Goal: Transaction & Acquisition: Obtain resource

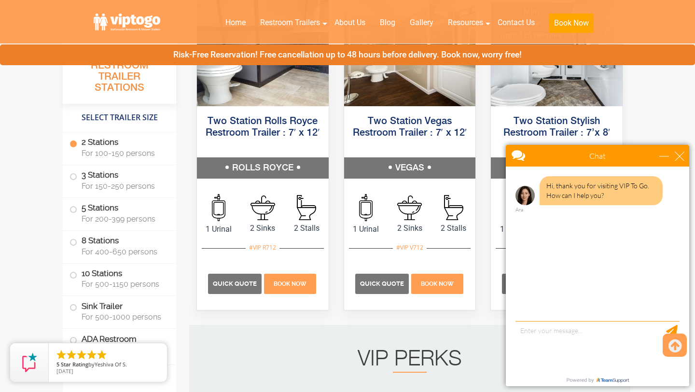
scroll to position [538, 0]
click at [681, 160] on div "close" at bounding box center [680, 156] width 10 height 10
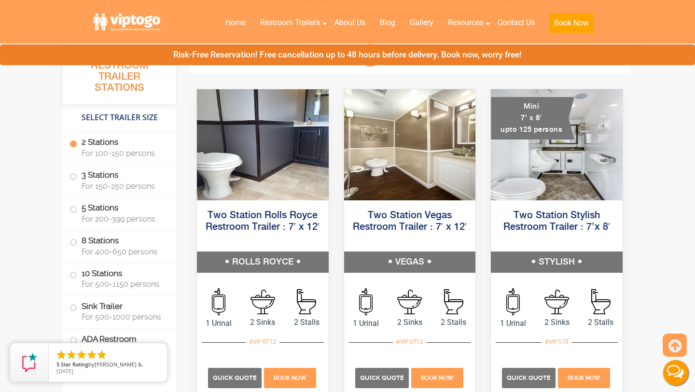
scroll to position [426, 0]
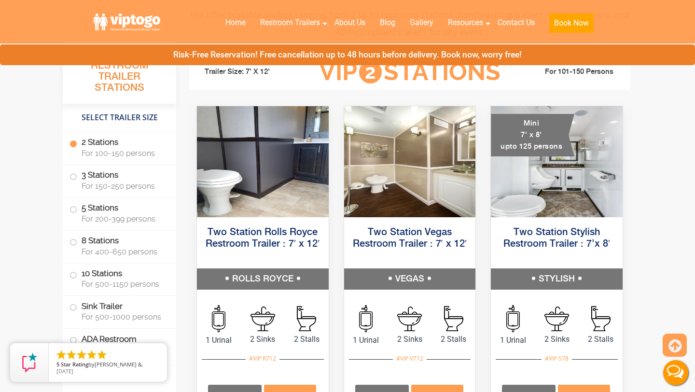
click at [138, 147] on label "2 Stations For 100-150 persons" at bounding box center [120, 147] width 100 height 30
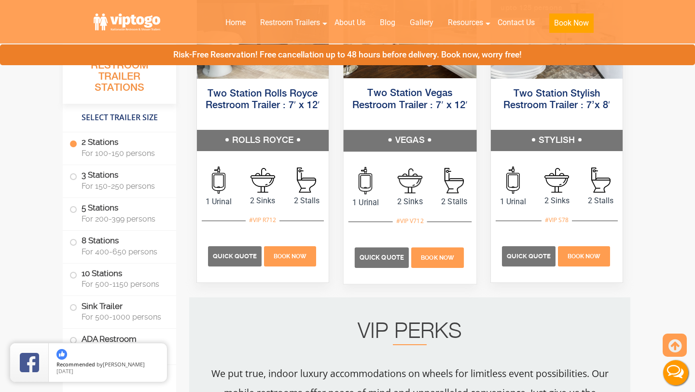
scroll to position [555, 0]
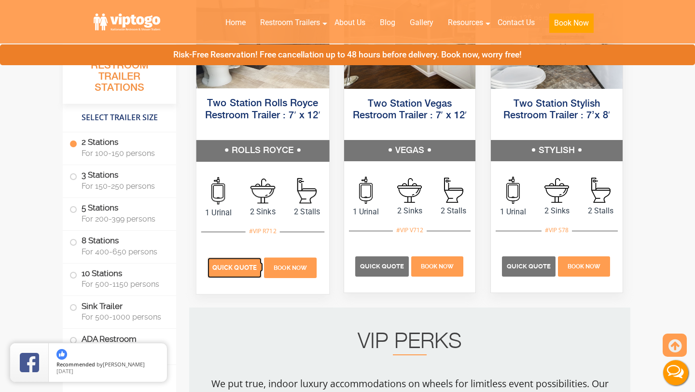
click at [243, 270] on span "Quick Quote" at bounding box center [234, 267] width 44 height 7
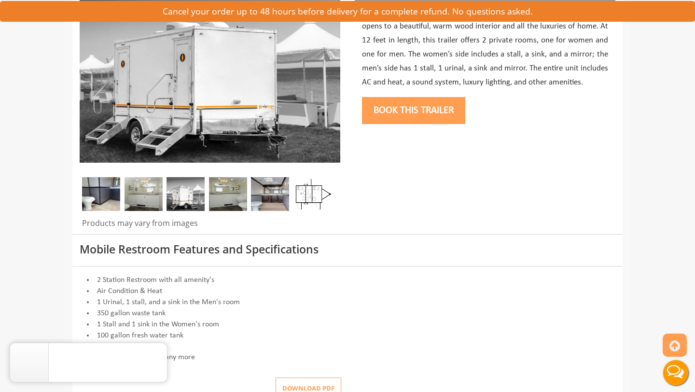
scroll to position [175, 0]
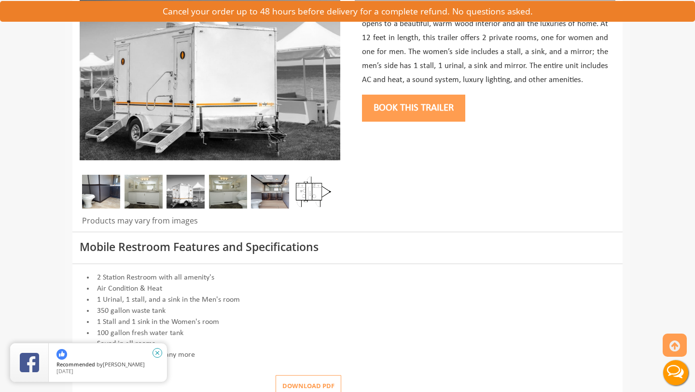
click at [158, 356] on icon "close" at bounding box center [158, 353] width 10 height 10
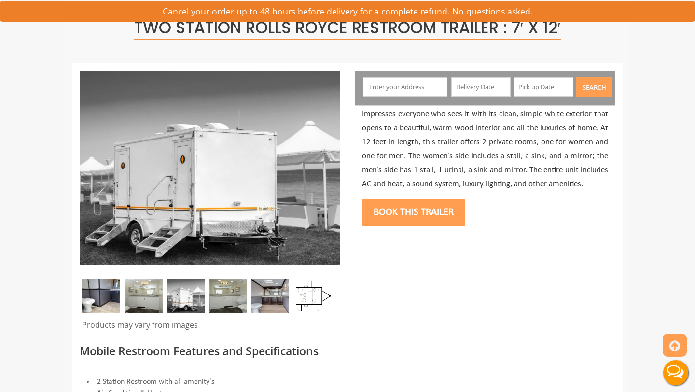
scroll to position [70, 0]
